Goal: Find specific page/section: Find specific page/section

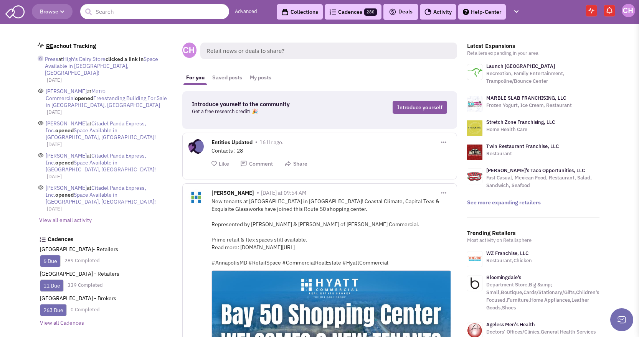
click at [253, 8] on link "Advanced" at bounding box center [246, 11] width 22 height 7
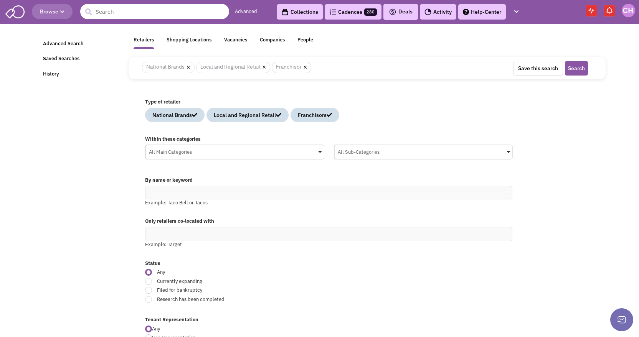
click at [184, 12] on input "text" at bounding box center [154, 11] width 149 height 15
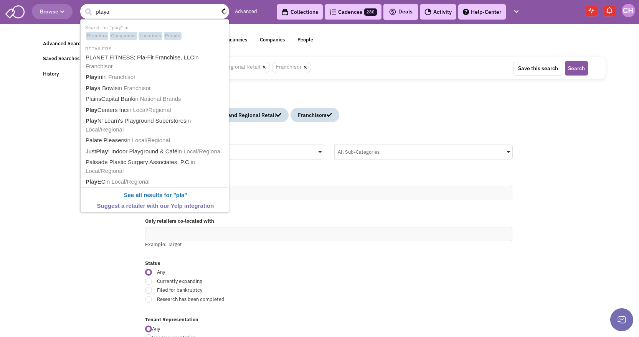
type input "playa"
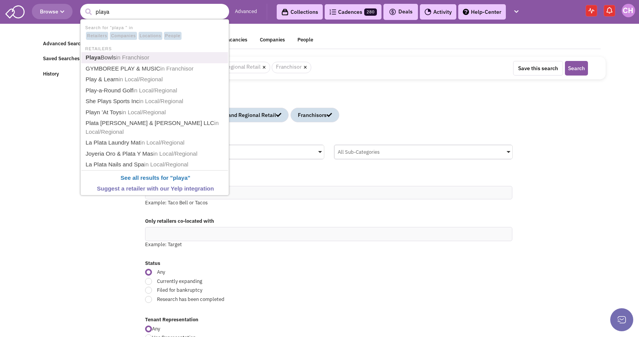
click at [170, 57] on link "Playa Bowls in [GEOGRAPHIC_DATA]" at bounding box center [155, 58] width 144 height 10
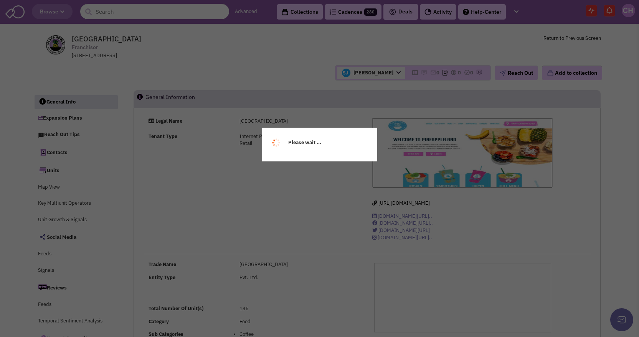
select select
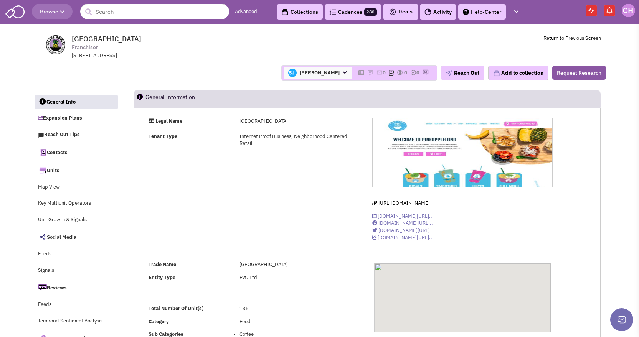
select select
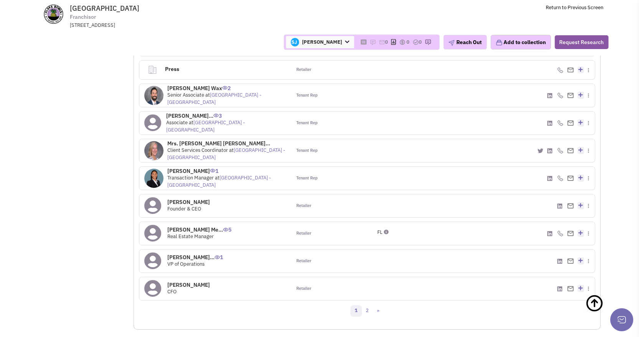
scroll to position [686, 0]
